Goal: Navigation & Orientation: Understand site structure

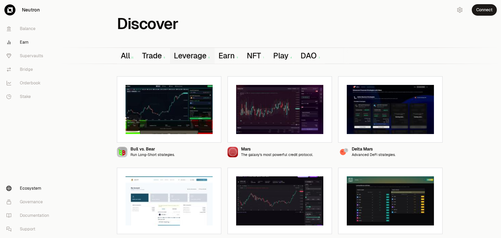
scroll to position [15, 0]
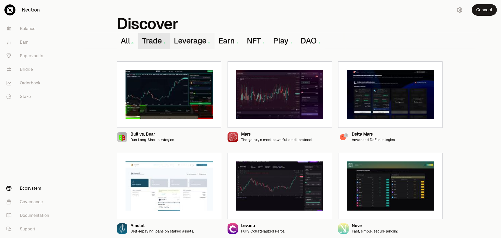
click at [148, 42] on button "Trade 6" at bounding box center [154, 41] width 32 height 16
click at [196, 44] on button "Leverage 6" at bounding box center [192, 41] width 45 height 16
click at [172, 94] on img at bounding box center [168, 94] width 87 height 49
click at [204, 134] on icon at bounding box center [205, 136] width 4 height 4
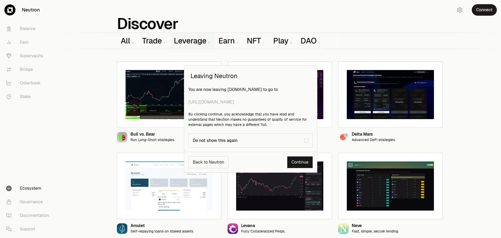
click at [202, 104] on span "[URL][DOMAIN_NAME]" at bounding box center [250, 102] width 124 height 6
click at [22, 40] on div "Leaving Neutron You are now leaving [DOMAIN_NAME] to go to [URL][DOMAIN_NAME] B…" at bounding box center [250, 119] width 501 height 238
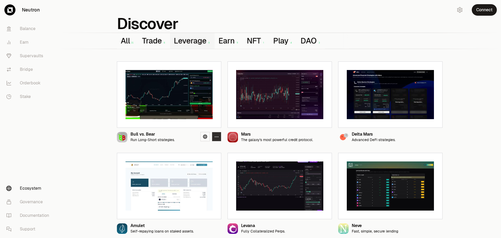
click at [213, 134] on button "button" at bounding box center [216, 136] width 9 height 9
click at [18, 25] on link "Balance" at bounding box center [29, 29] width 54 height 14
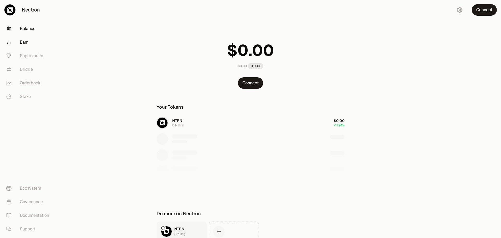
click at [22, 37] on link "Earn" at bounding box center [29, 42] width 54 height 14
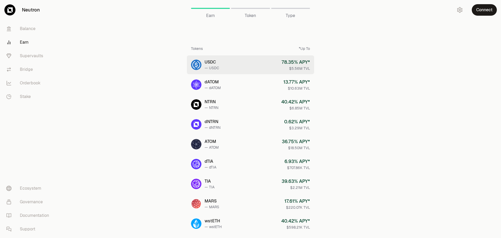
click at [215, 63] on div "USDC" at bounding box center [211, 62] width 15 height 6
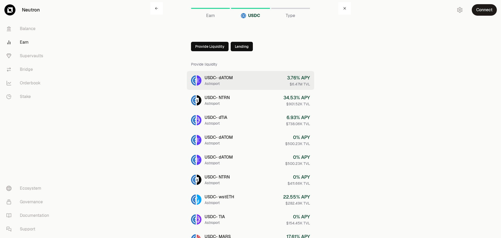
scroll to position [26, 0]
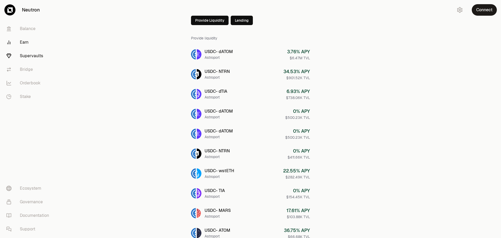
click at [25, 59] on link "Supervaults" at bounding box center [29, 56] width 54 height 14
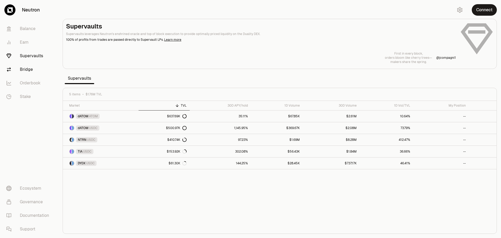
click at [30, 71] on link "Bridge" at bounding box center [29, 70] width 54 height 14
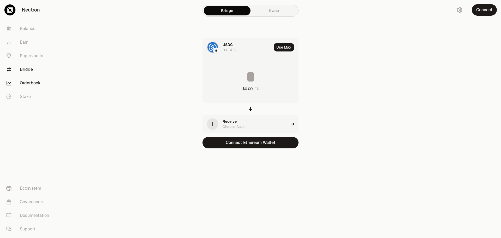
click at [32, 81] on link "Orderbook" at bounding box center [29, 83] width 54 height 14
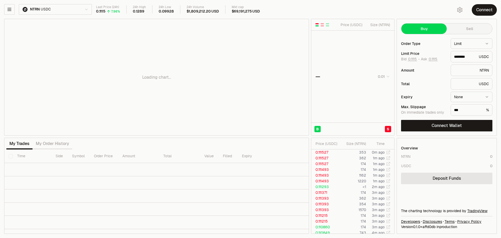
type input "********"
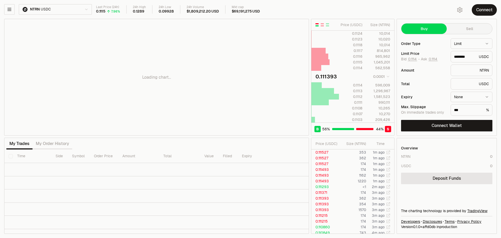
click at [4, 10] on div "NTRN USDC Last Price (24h) 0.1115 7.96% 24h High 0.1289 24h Low 0.09928 24h Vol…" at bounding box center [250, 119] width 501 height 238
click at [8, 9] on icon "button" at bounding box center [9, 9] width 5 height 5
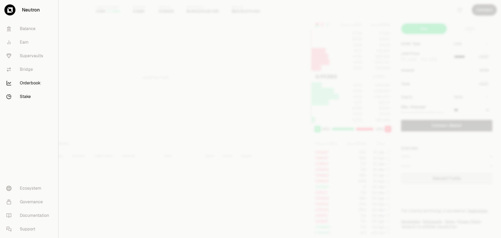
click at [17, 101] on link "Stake" at bounding box center [29, 97] width 54 height 14
